Goal: Transaction & Acquisition: Subscribe to service/newsletter

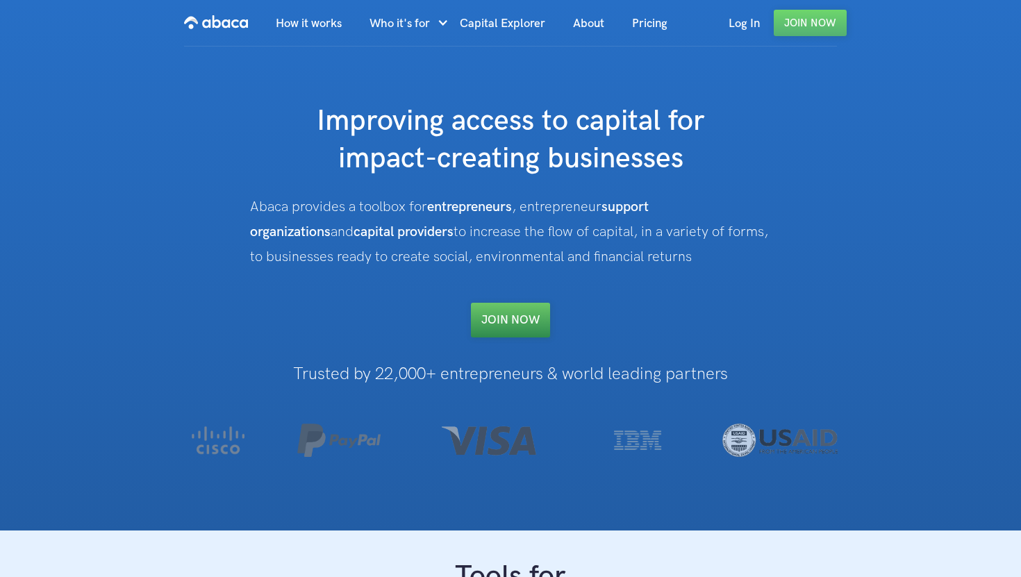
click at [500, 315] on link "Join NOW" at bounding box center [510, 320] width 79 height 35
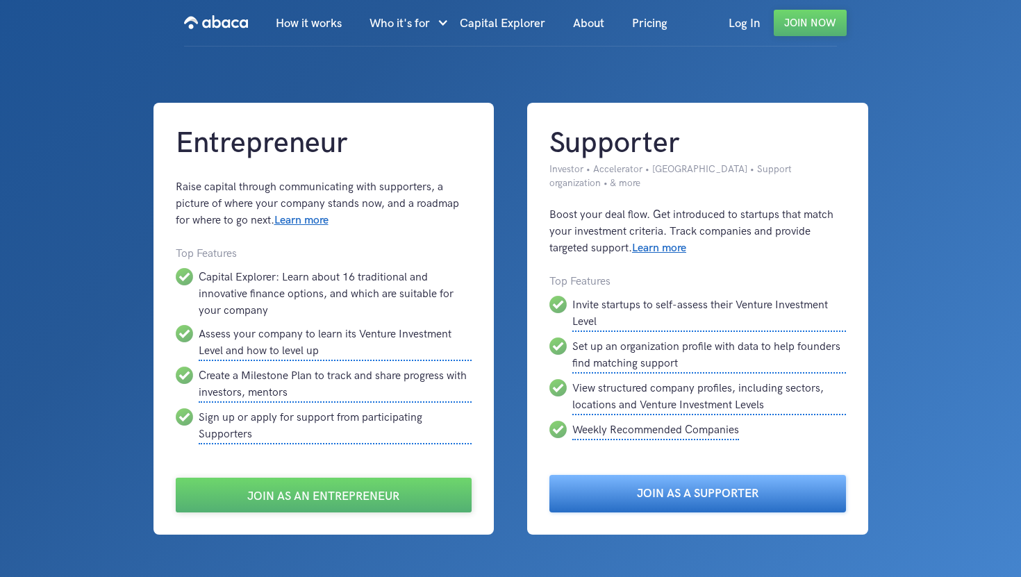
click at [659, 492] on link "Join as a Supporter" at bounding box center [697, 493] width 297 height 37
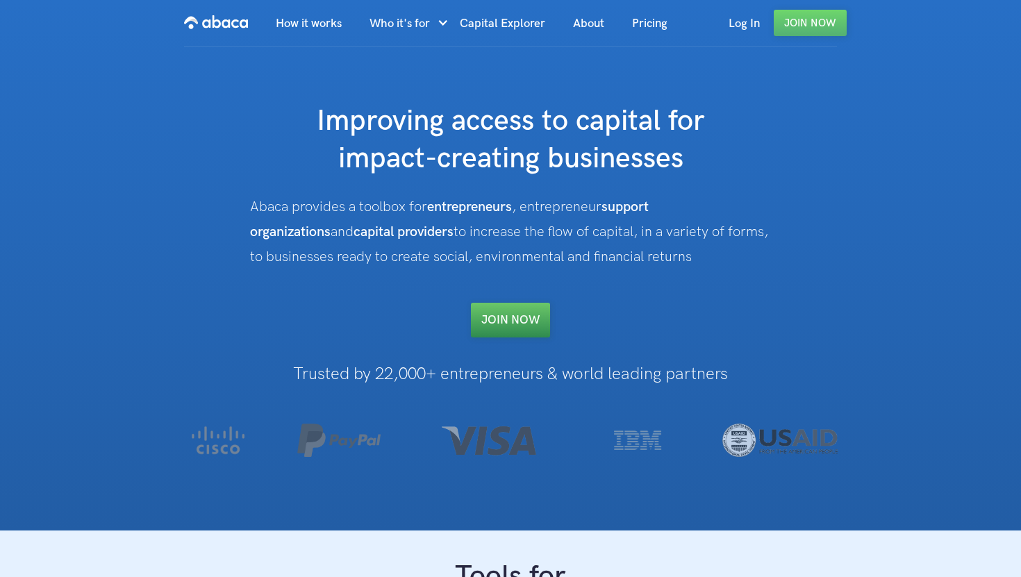
click at [540, 319] on link "Join NOW" at bounding box center [510, 320] width 79 height 35
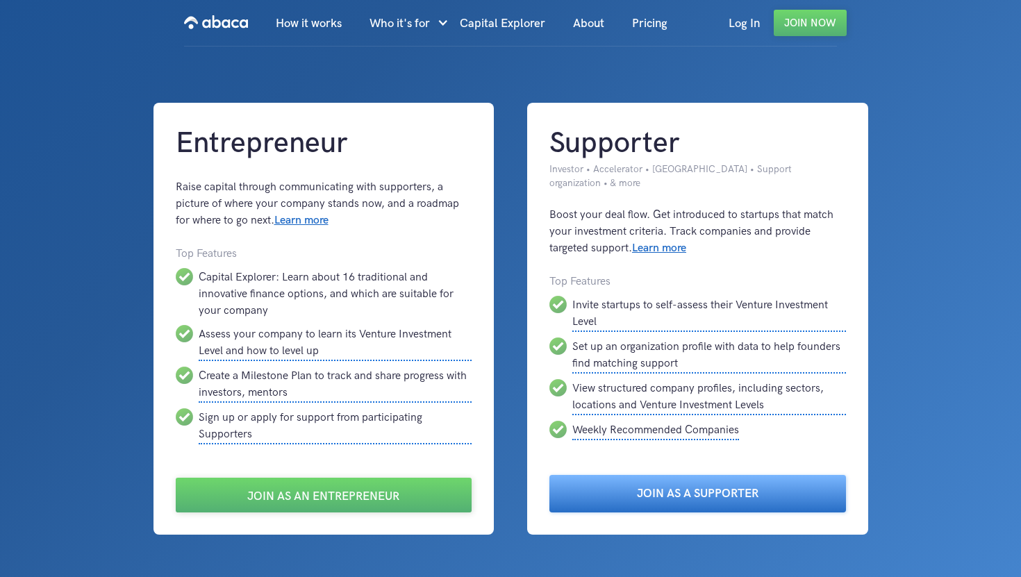
click at [608, 499] on link "Join as a Supporter" at bounding box center [697, 493] width 297 height 37
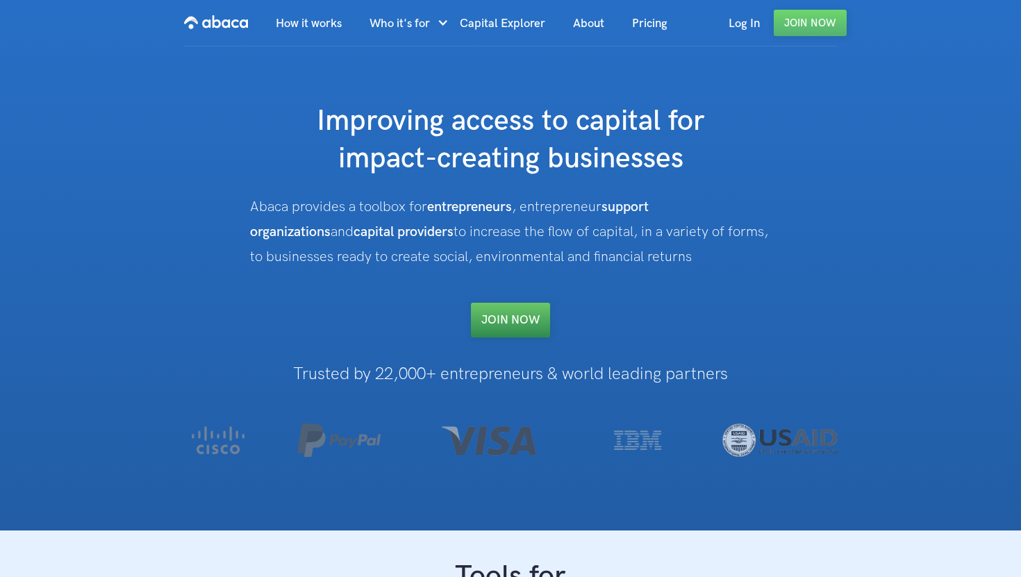
click at [507, 313] on link "Join NOW" at bounding box center [510, 320] width 79 height 35
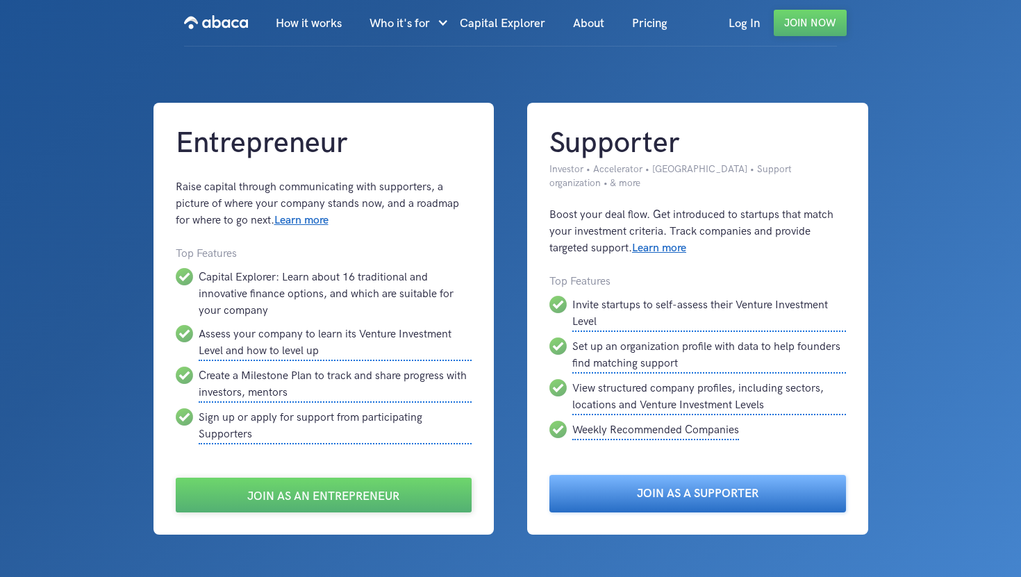
click at [604, 488] on link "Join as a Supporter" at bounding box center [697, 493] width 297 height 37
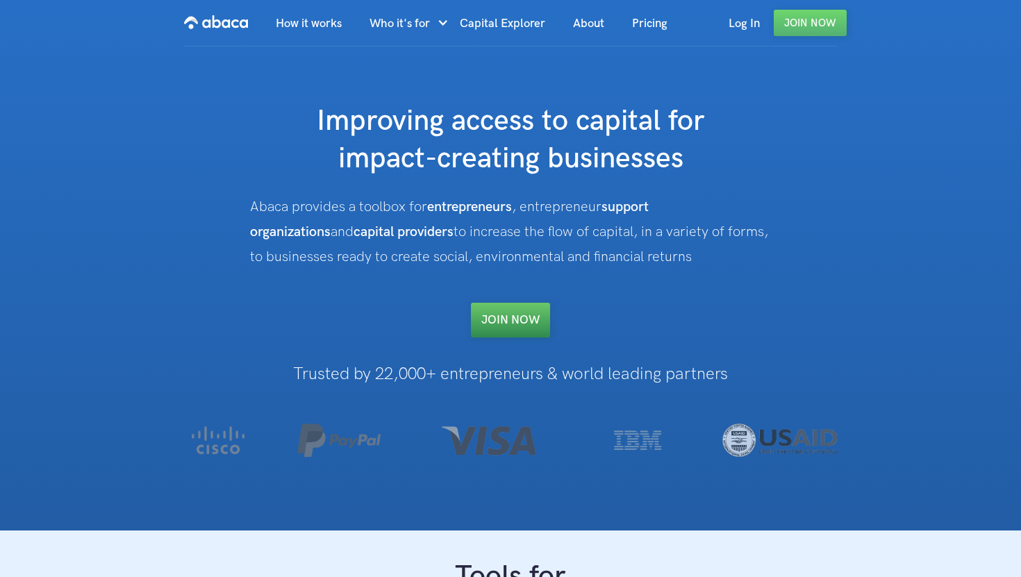
click at [503, 319] on link "Join NOW" at bounding box center [510, 320] width 79 height 35
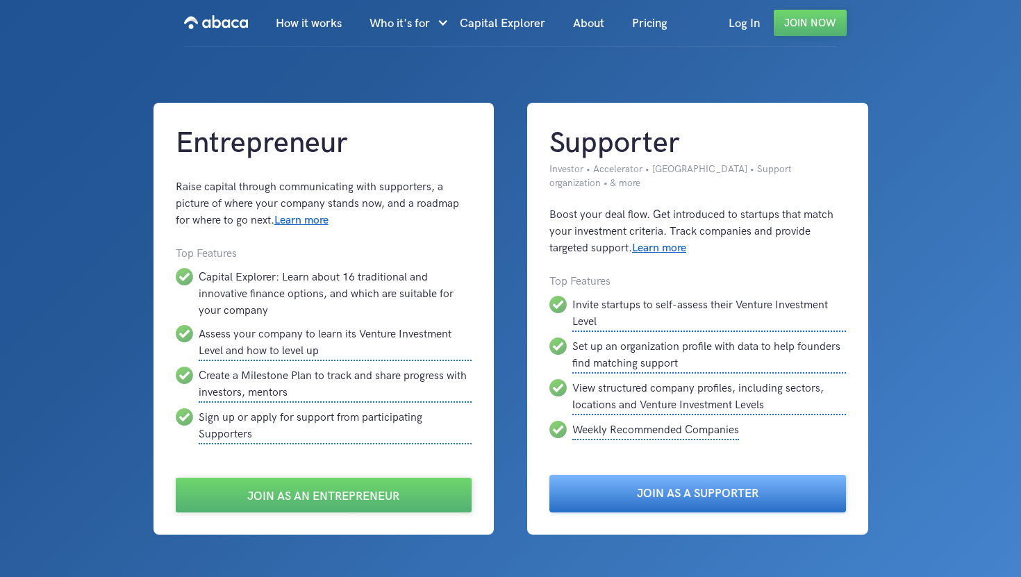
click at [605, 485] on link "Join as a Supporter" at bounding box center [697, 493] width 297 height 37
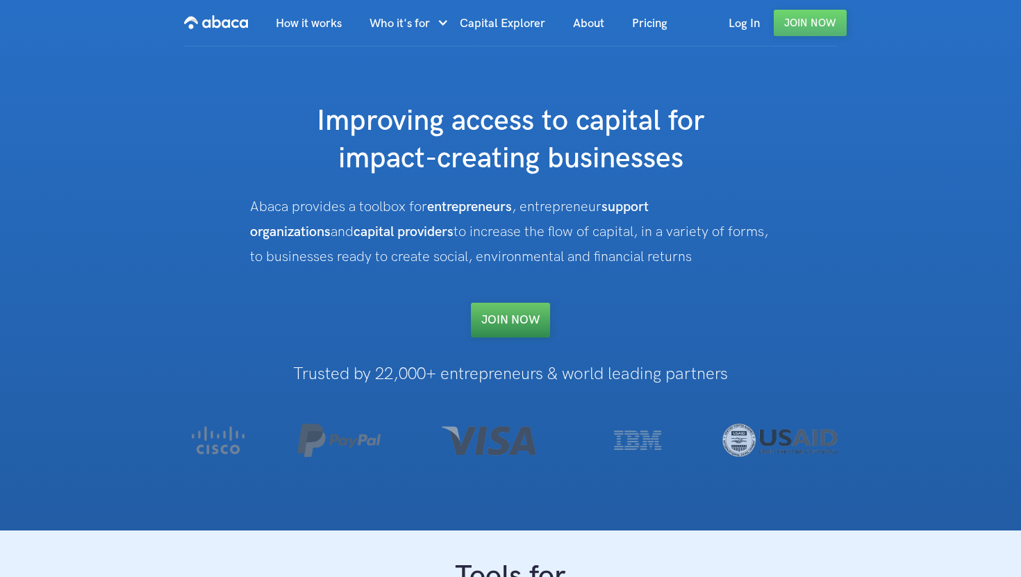
click at [522, 322] on link "Join NOW" at bounding box center [510, 320] width 79 height 35
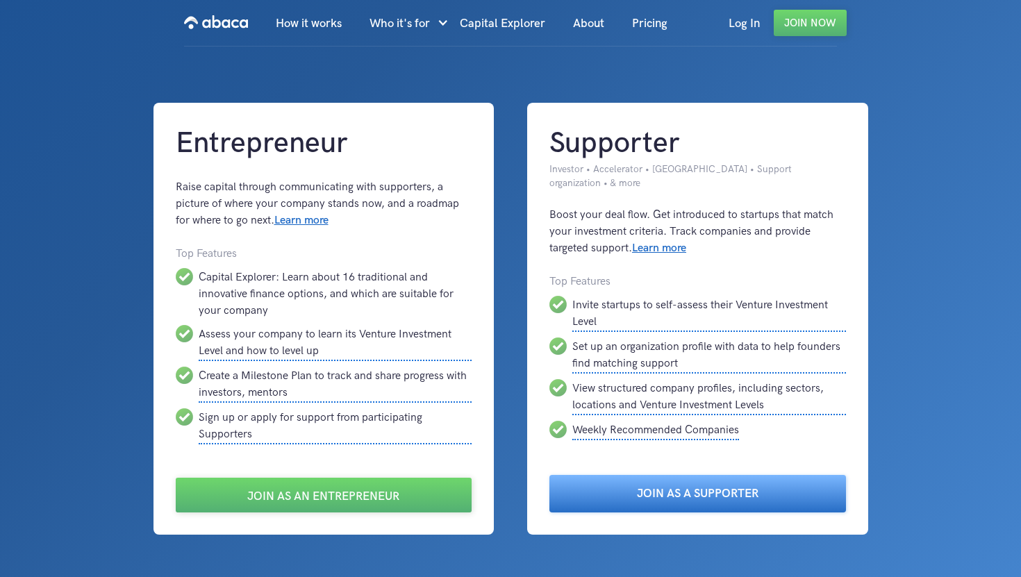
click at [628, 493] on link "Join as a Supporter" at bounding box center [697, 493] width 297 height 37
